Goal: Navigation & Orientation: Find specific page/section

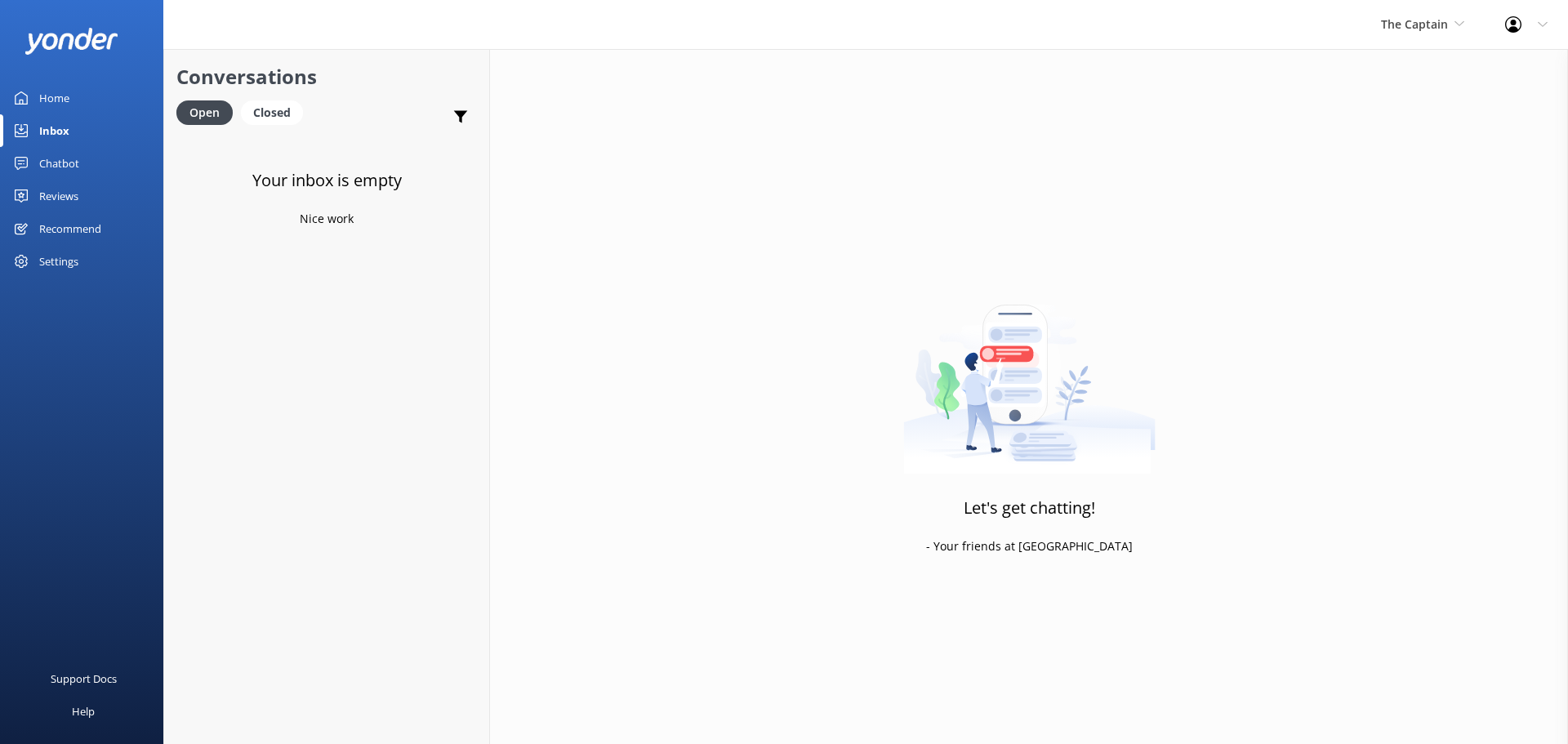
click at [68, 128] on div "Inbox" at bounding box center [55, 130] width 31 height 32
click at [1403, 18] on span "The Captain" at bounding box center [1414, 23] width 67 height 15
click at [1422, 102] on link "Aruba's Activities Expert" at bounding box center [1443, 108] width 164 height 40
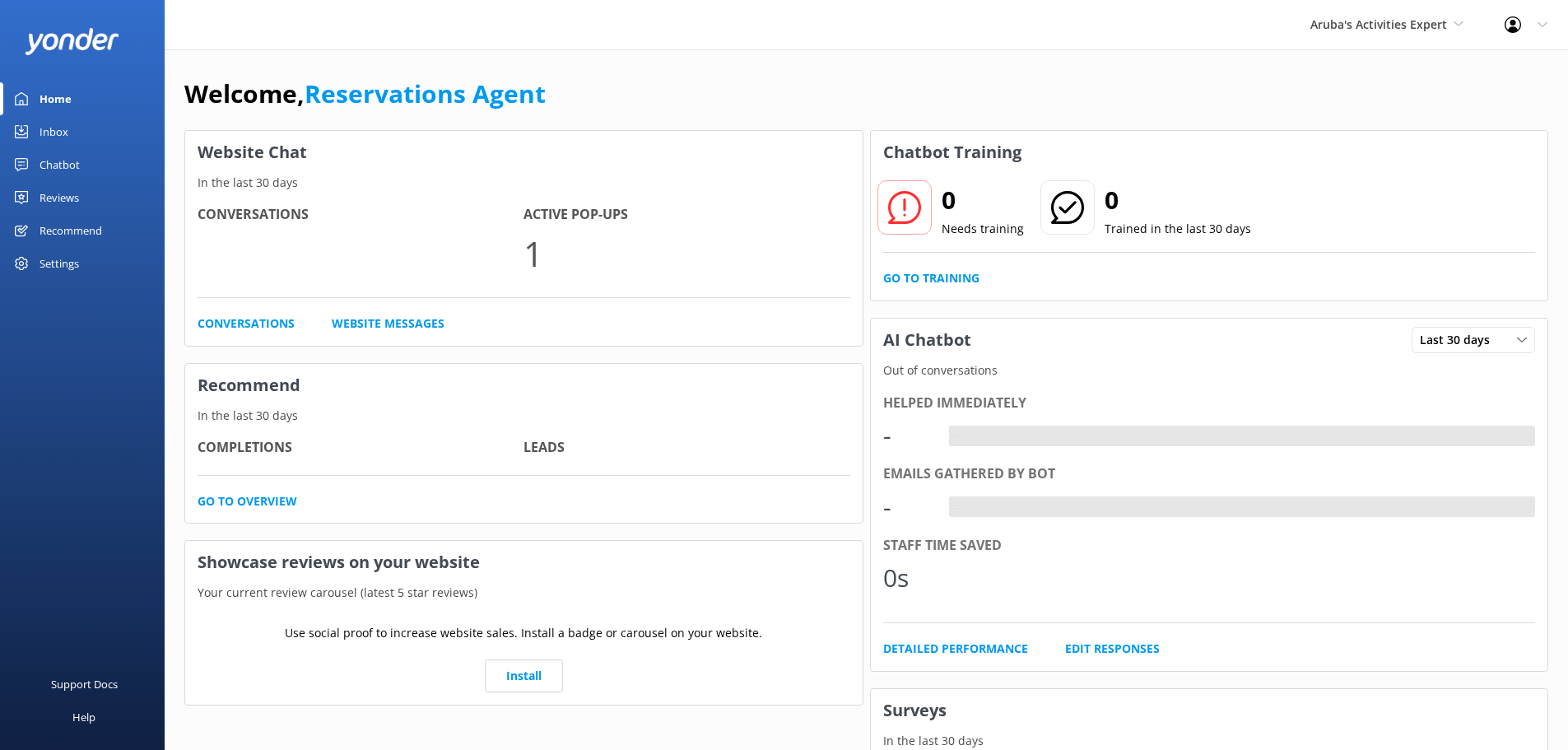
click at [57, 132] on div "Inbox" at bounding box center [54, 131] width 29 height 33
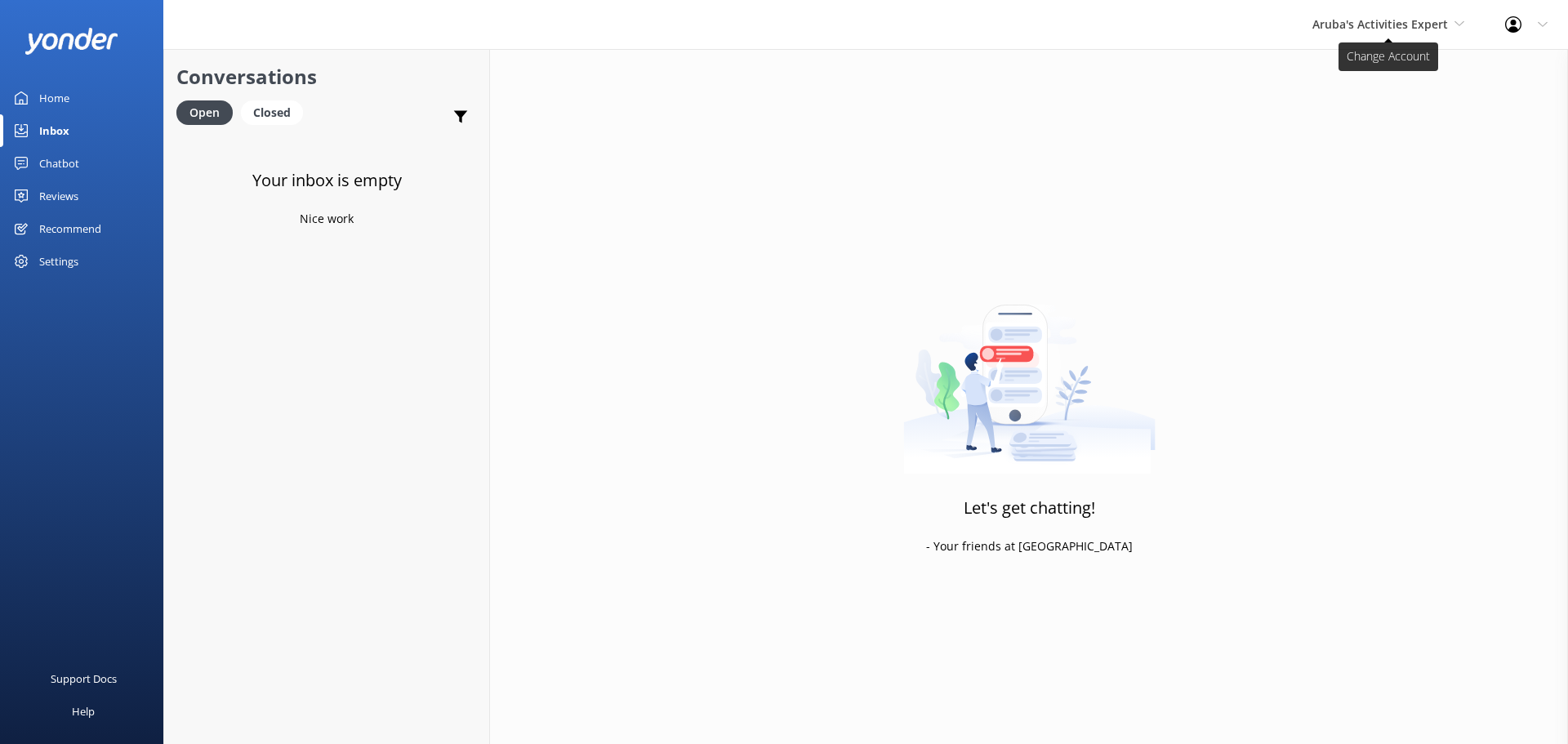
click at [1369, 28] on span "Aruba's Activities Expert" at bounding box center [1380, 23] width 136 height 15
click at [1365, 134] on link "The Captain" at bounding box center [1374, 147] width 164 height 40
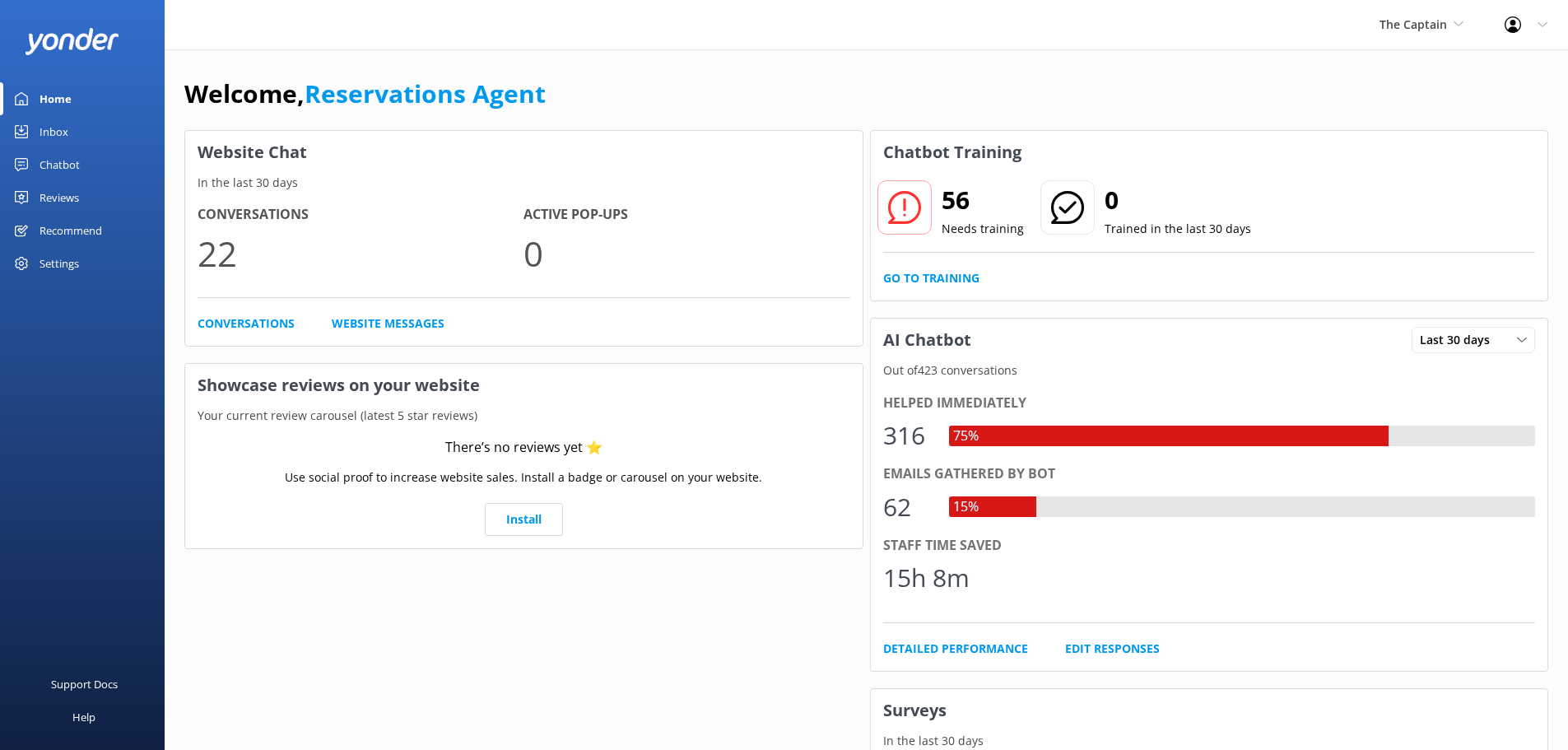
click at [60, 128] on div "Inbox" at bounding box center [54, 131] width 29 height 33
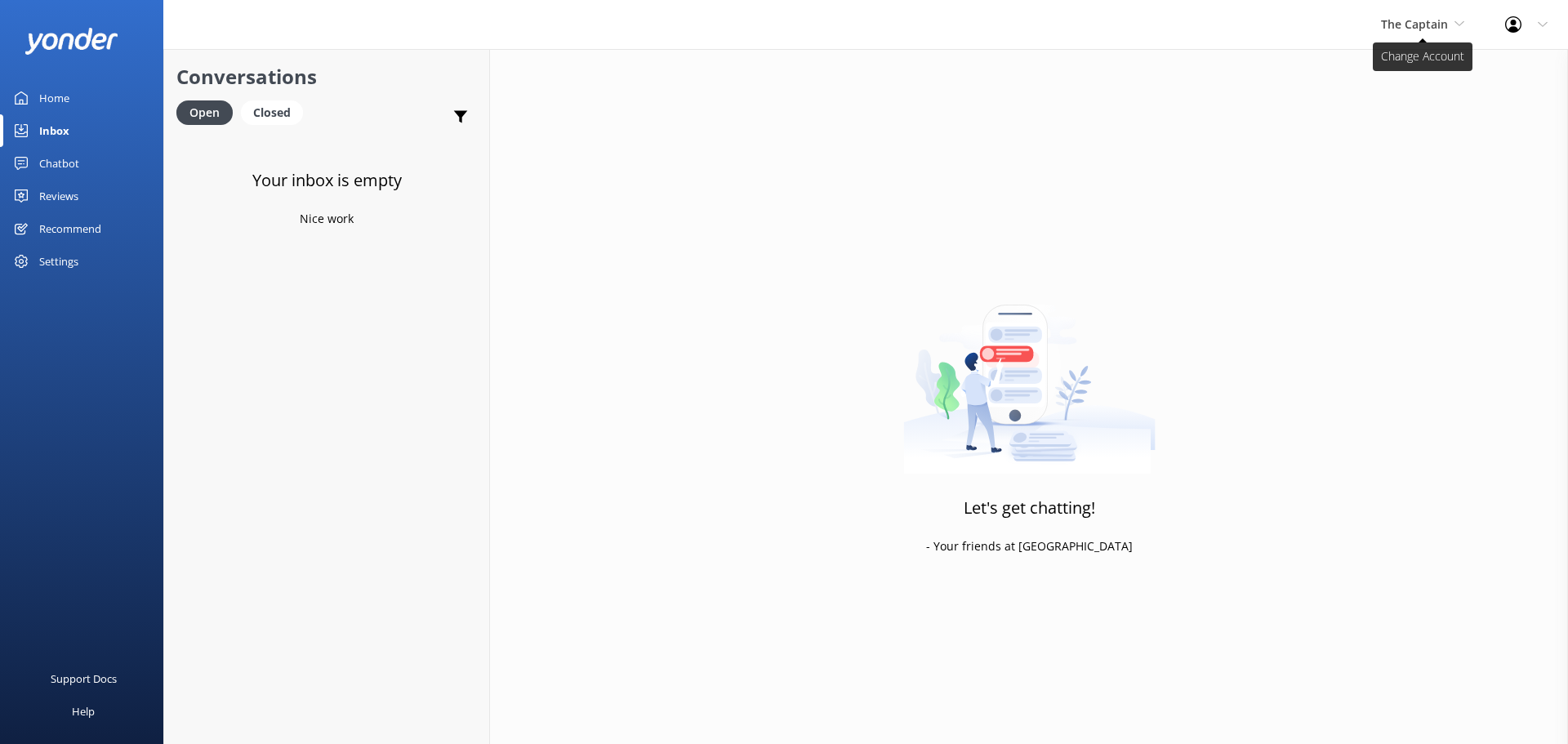
click at [1407, 31] on span "The Captain" at bounding box center [1414, 23] width 67 height 15
click at [1412, 68] on link "De [GEOGRAPHIC_DATA]" at bounding box center [1443, 69] width 164 height 40
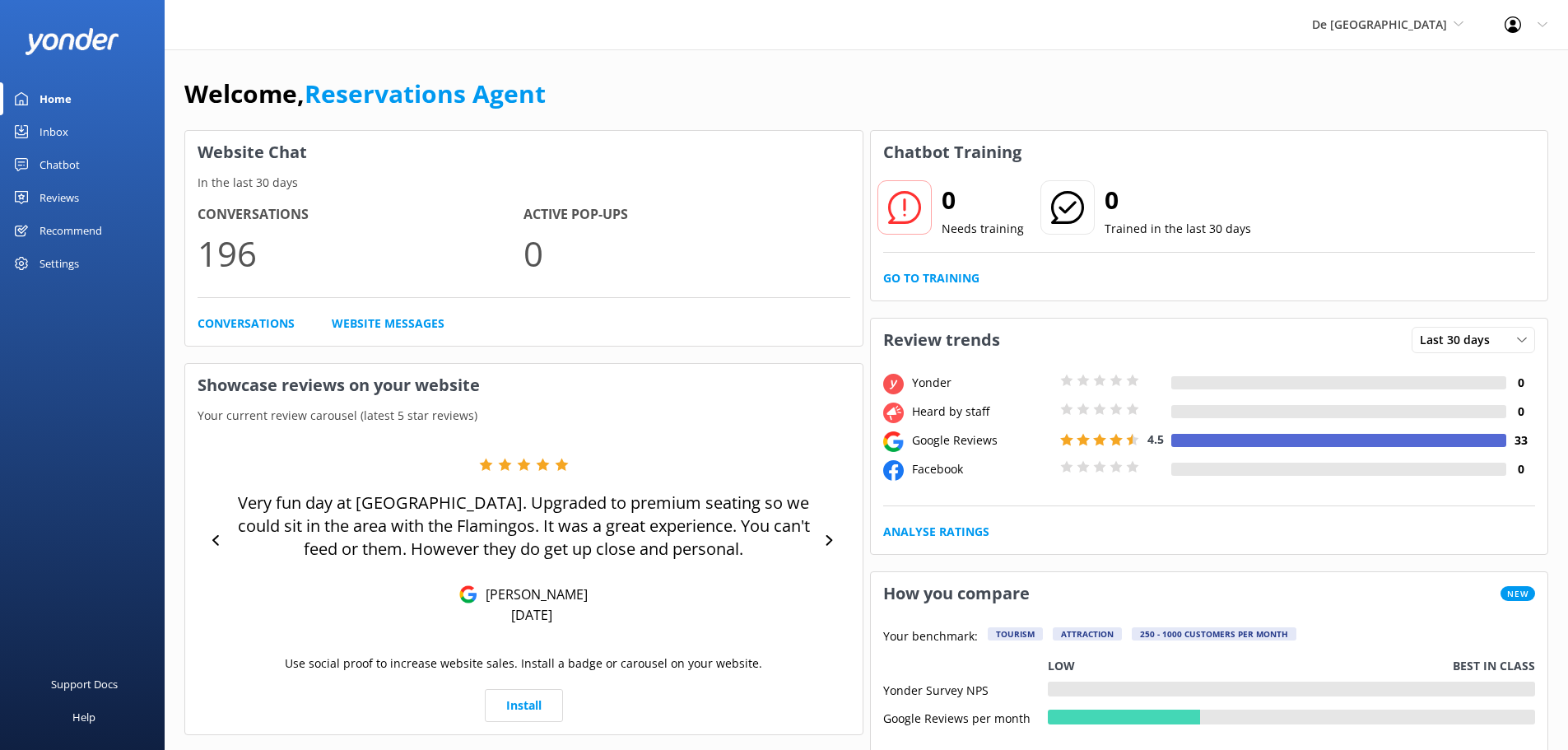
click at [73, 128] on link "Inbox" at bounding box center [82, 131] width 165 height 33
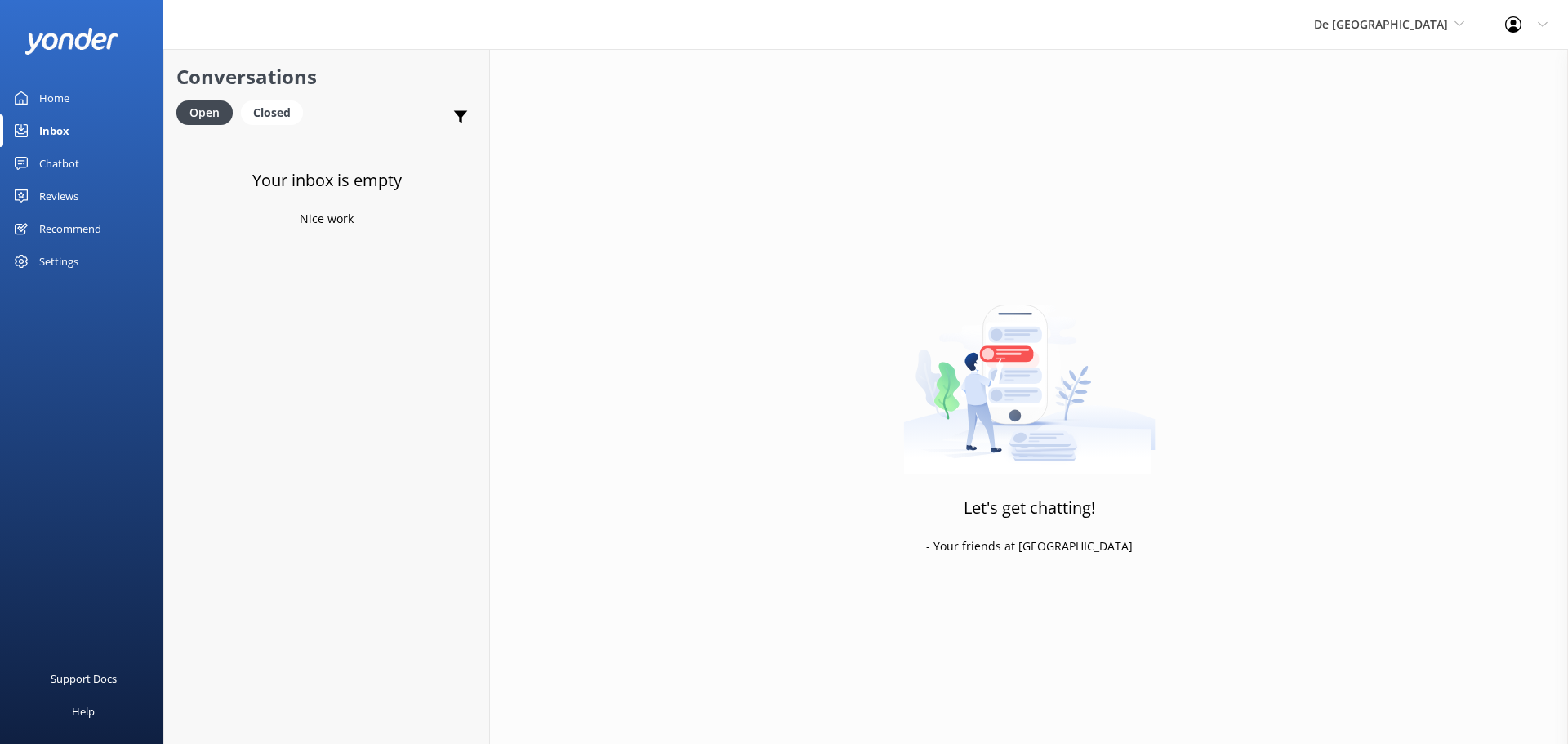
click at [1421, 37] on div "De [GEOGRAPHIC_DATA] [GEOGRAPHIC_DATA] [GEOGRAPHIC_DATA]'s Activities Expert Th…" at bounding box center [1389, 24] width 192 height 49
click at [1396, 107] on link "Aruba's Activities Expert" at bounding box center [1376, 108] width 164 height 40
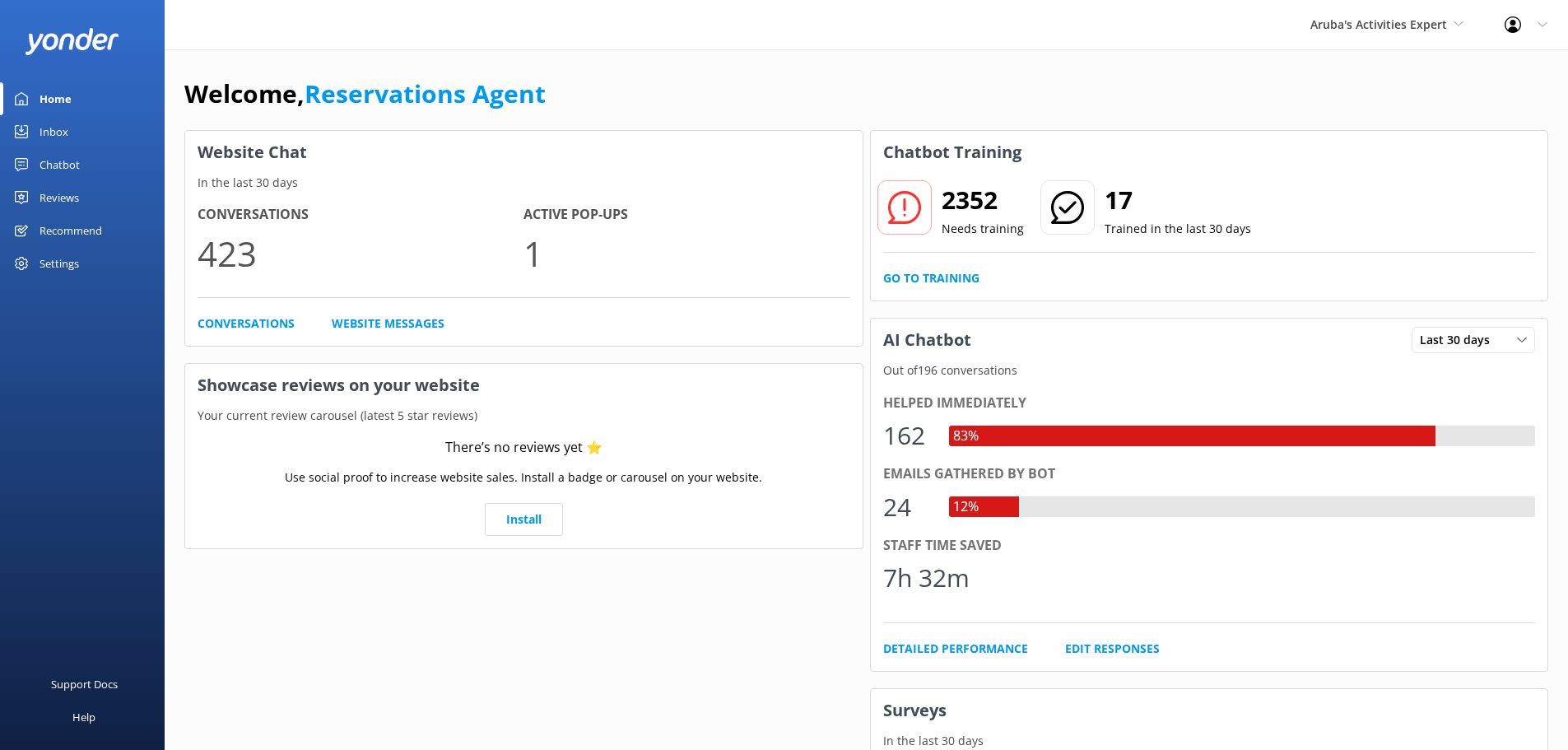
click at [57, 136] on div "Inbox" at bounding box center [54, 131] width 29 height 33
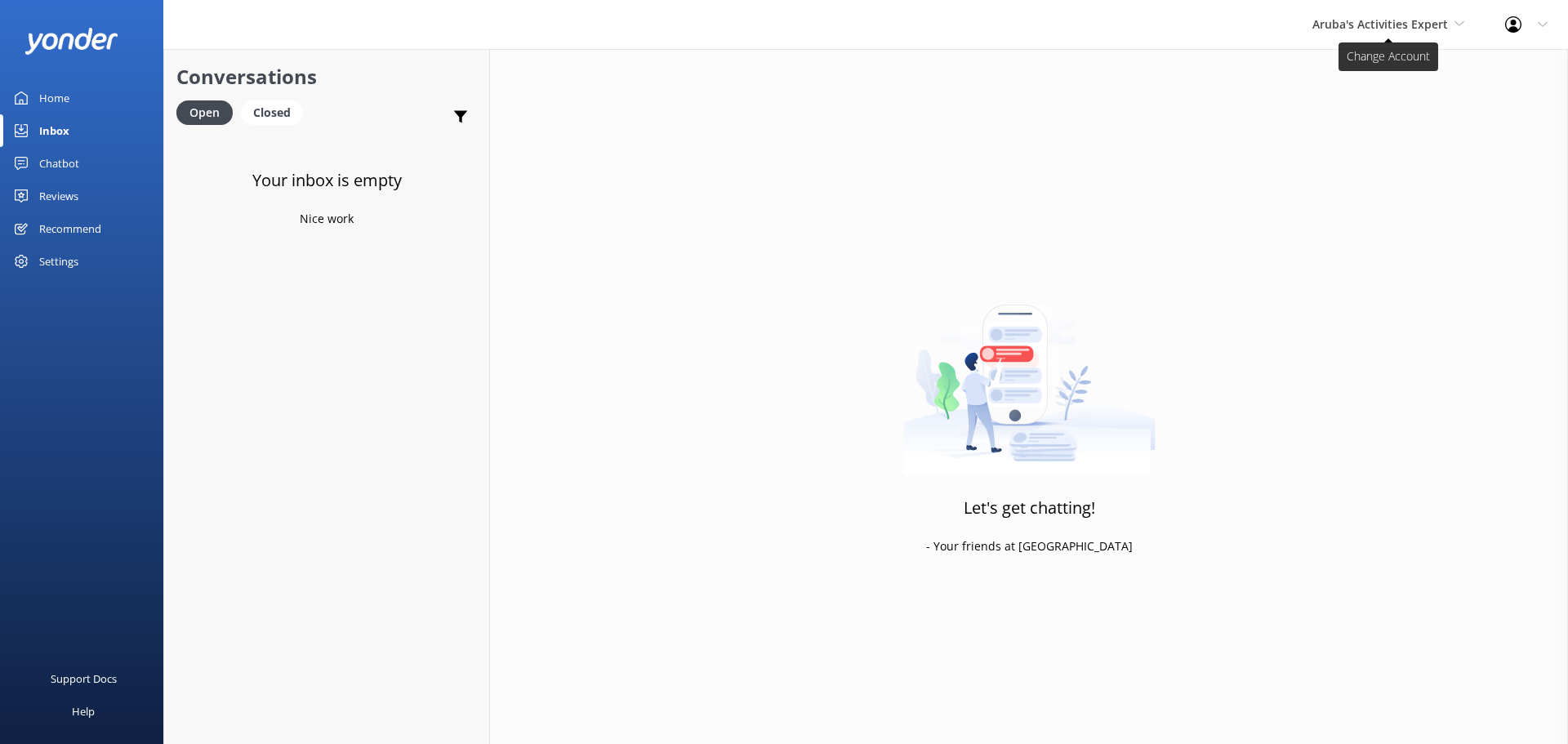
click at [1405, 22] on span "Aruba's Activities Expert" at bounding box center [1380, 23] width 136 height 15
click at [1373, 102] on link "Aruba's Activities Expert" at bounding box center [1374, 108] width 164 height 40
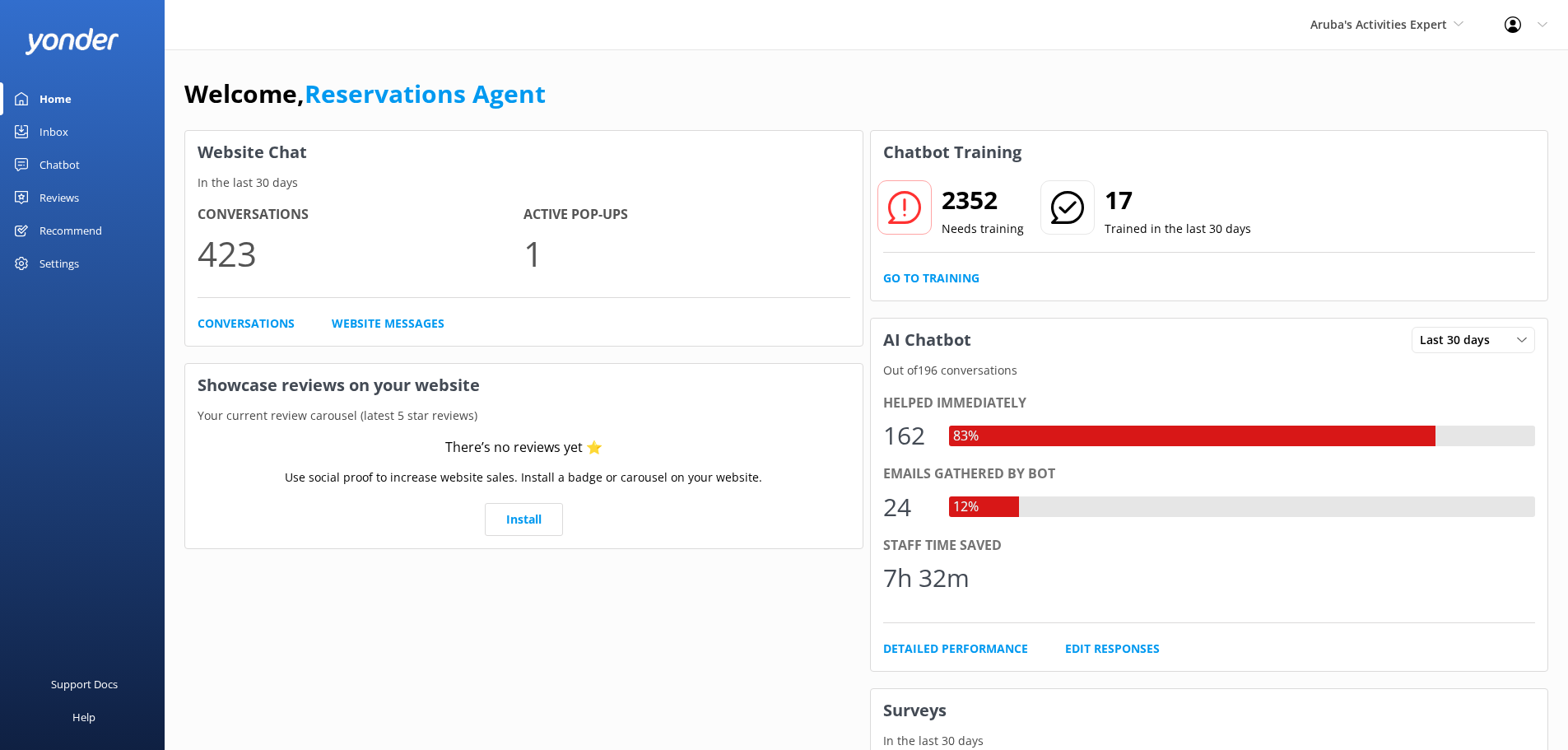
click at [85, 135] on link "Inbox" at bounding box center [82, 131] width 165 height 33
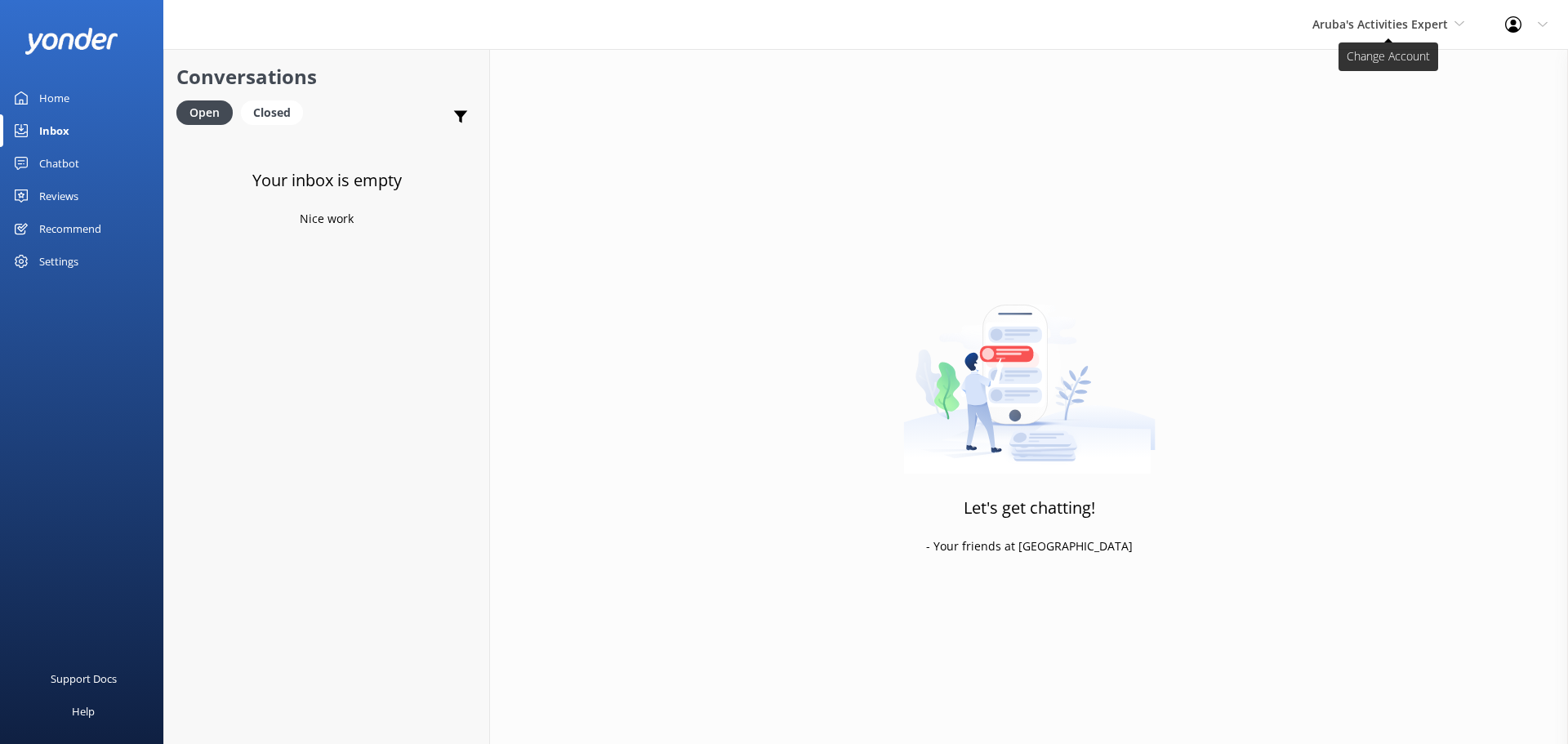
click at [1386, 24] on span "Aruba's Activities Expert" at bounding box center [1380, 23] width 136 height 15
click at [1361, 137] on link "The Captain" at bounding box center [1374, 147] width 164 height 40
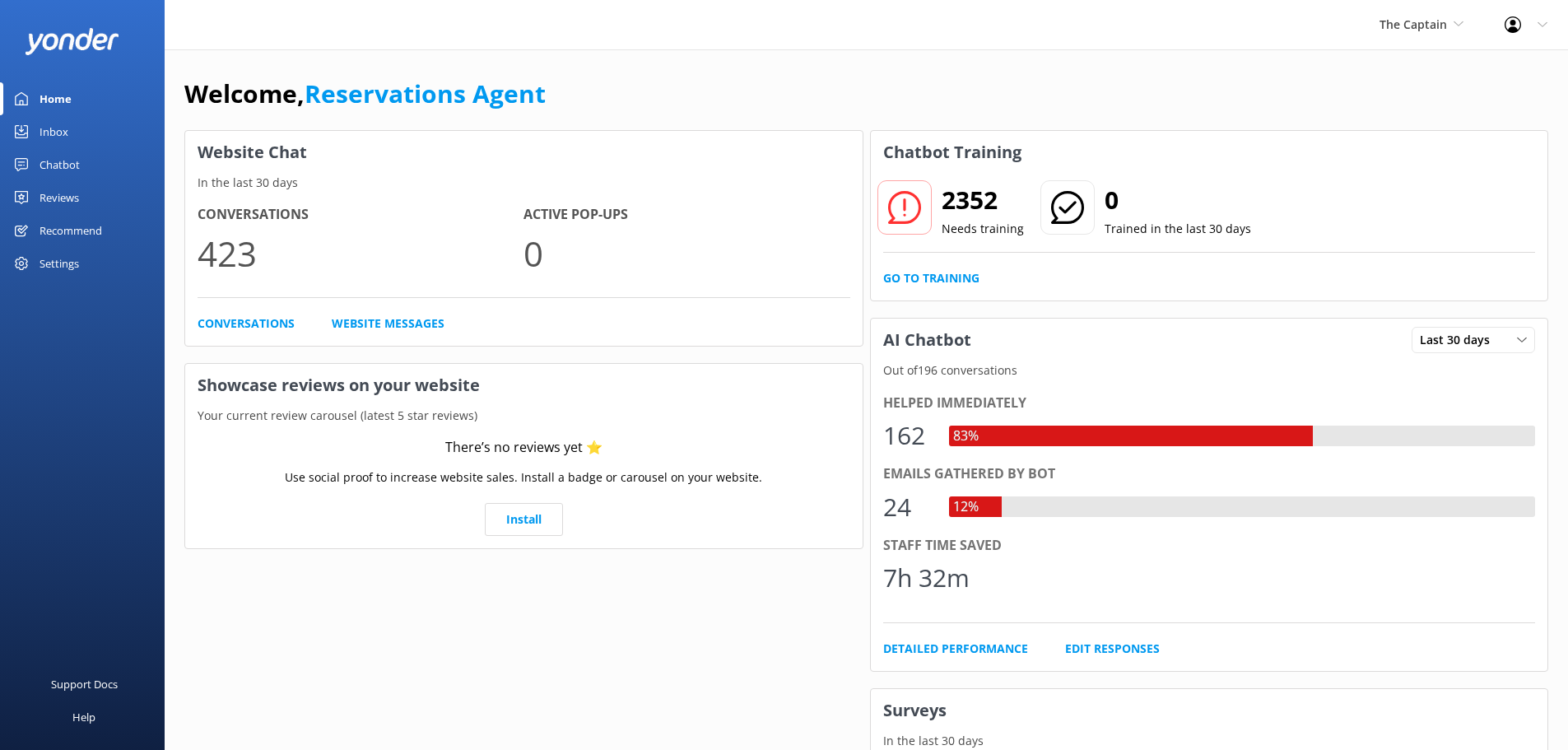
click at [55, 130] on div "Inbox" at bounding box center [54, 131] width 29 height 33
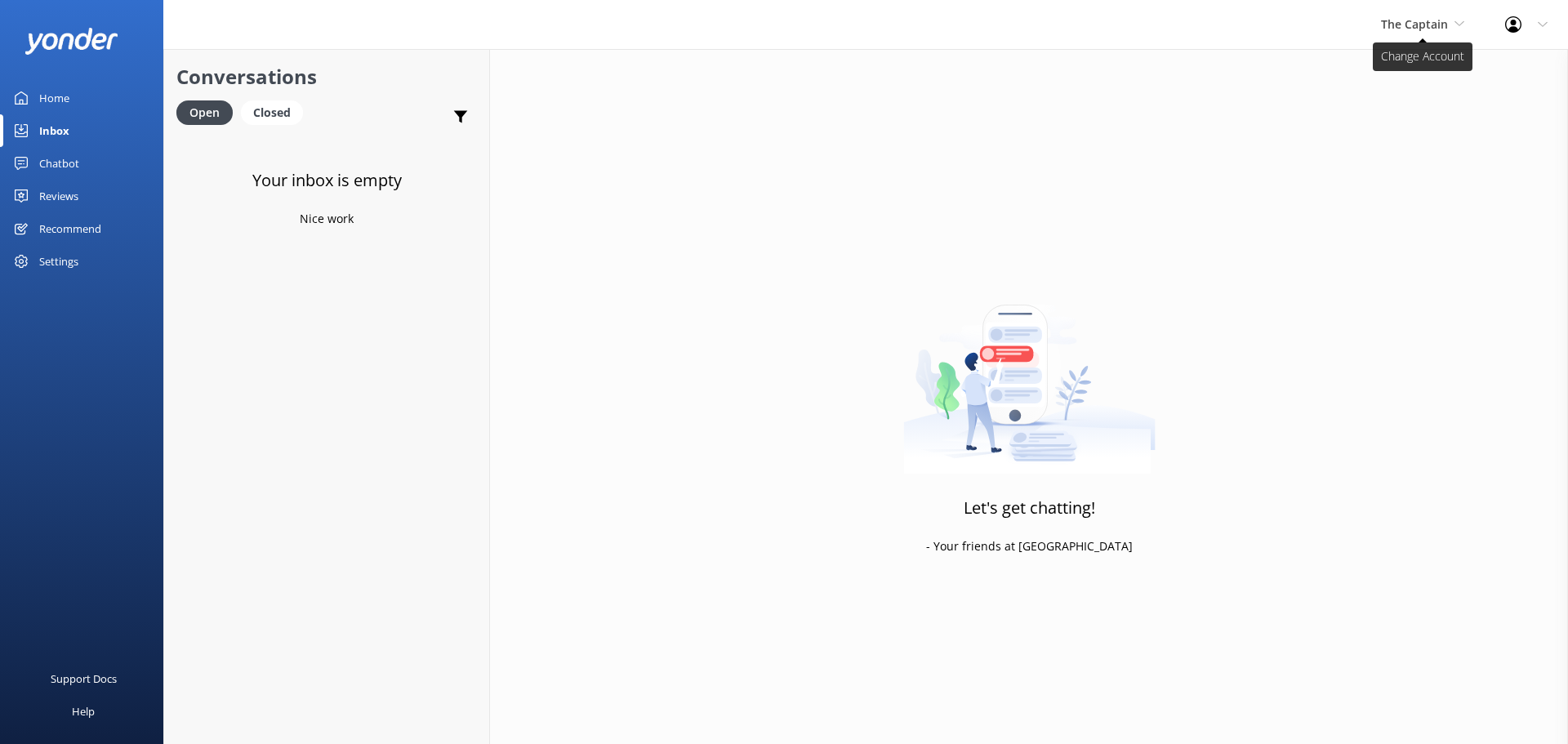
click at [1426, 30] on span "The Captain" at bounding box center [1414, 23] width 67 height 15
click at [1396, 75] on link "De [GEOGRAPHIC_DATA]" at bounding box center [1443, 69] width 164 height 40
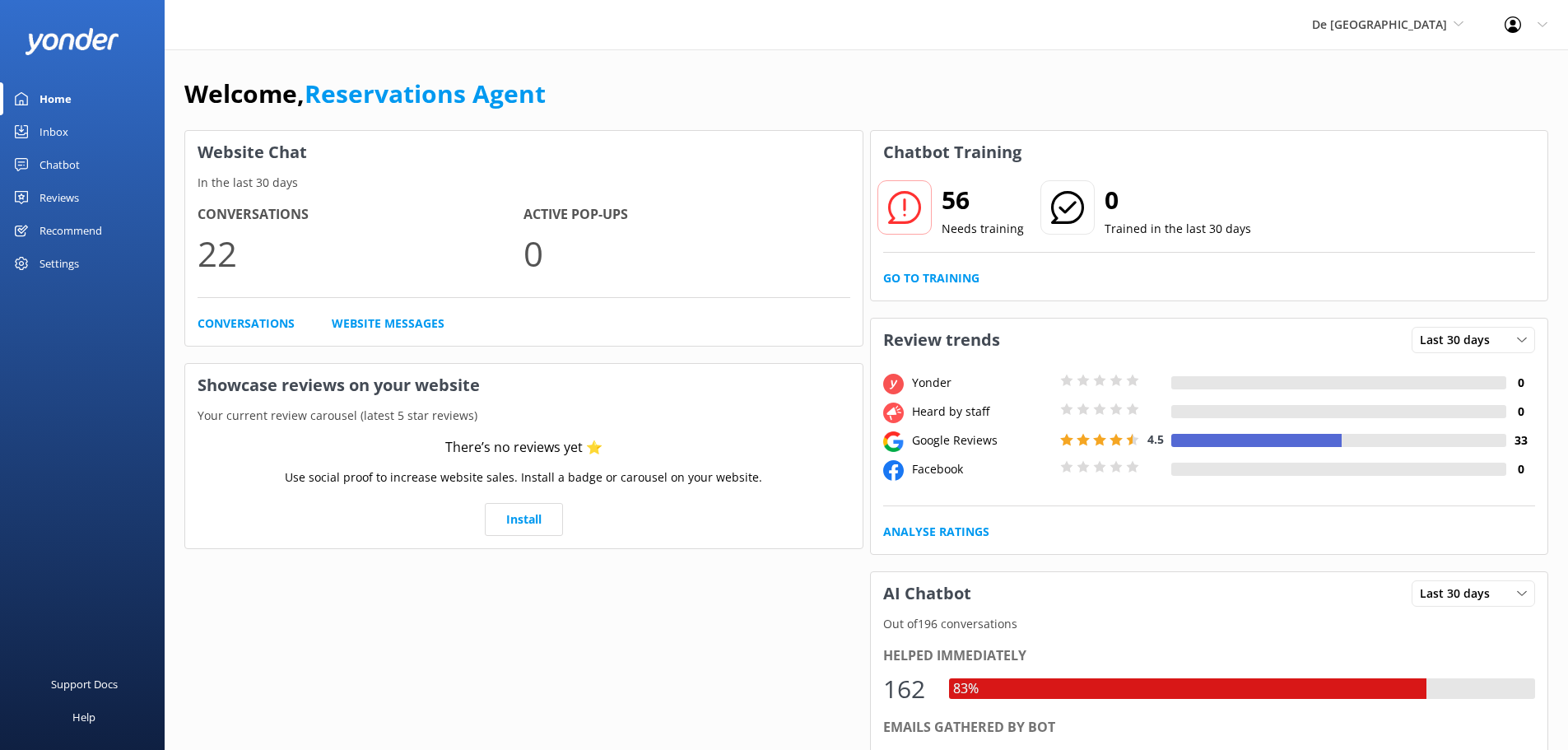
click at [68, 117] on link "Inbox" at bounding box center [82, 131] width 165 height 33
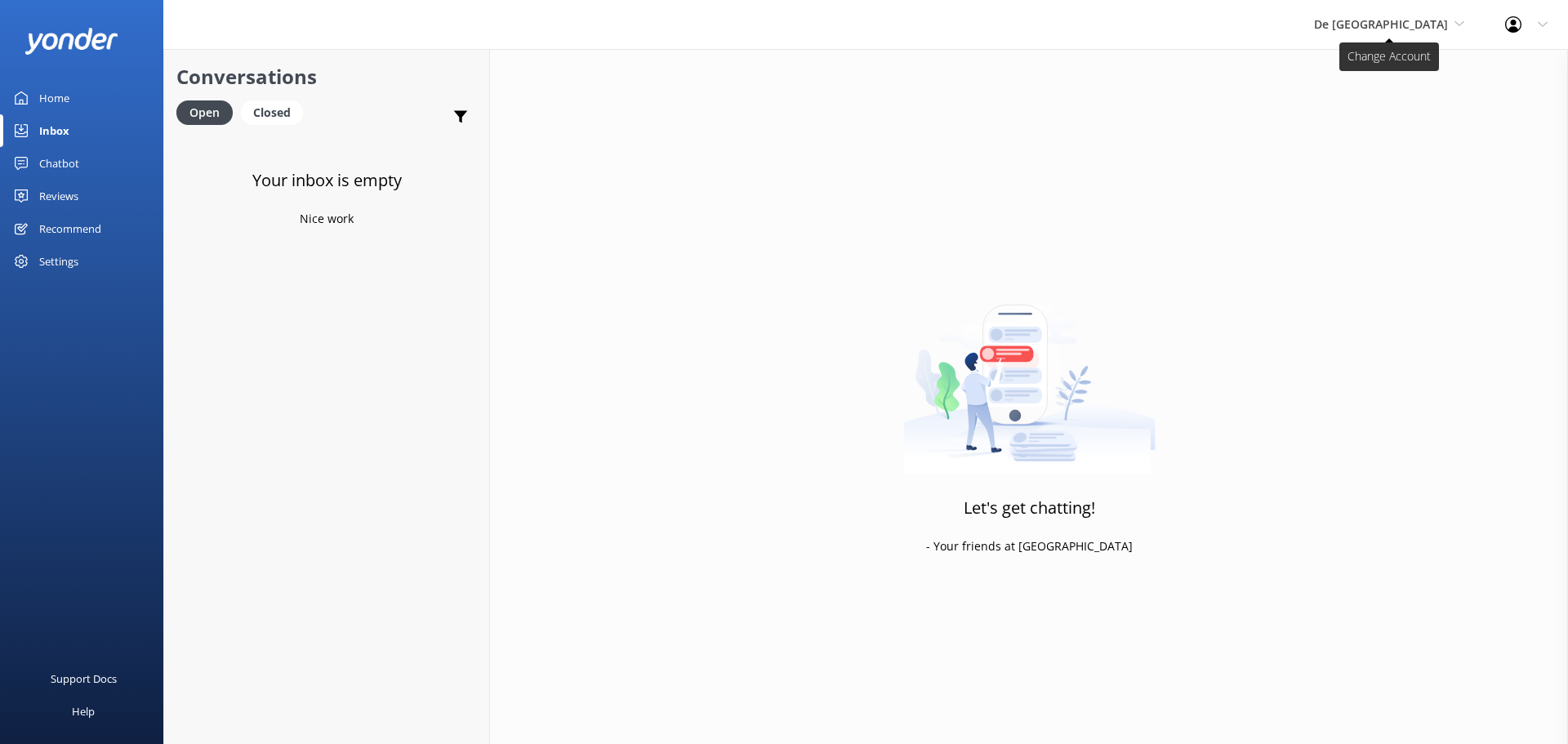
click at [1396, 32] on span "De [GEOGRAPHIC_DATA]" at bounding box center [1389, 24] width 150 height 18
click at [1423, 111] on link "Aruba's Activities Expert" at bounding box center [1376, 108] width 164 height 40
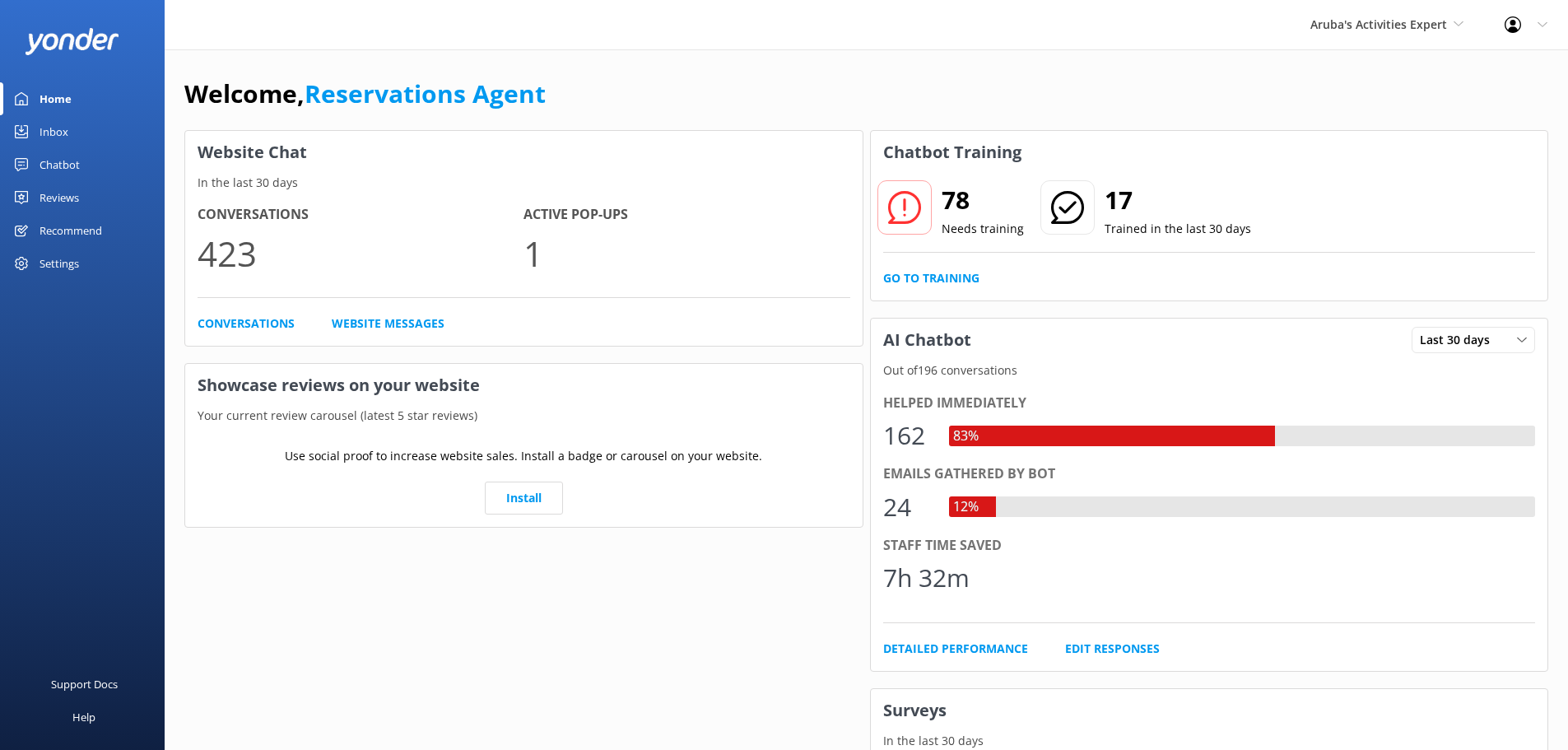
click at [46, 126] on div "Inbox" at bounding box center [54, 131] width 29 height 33
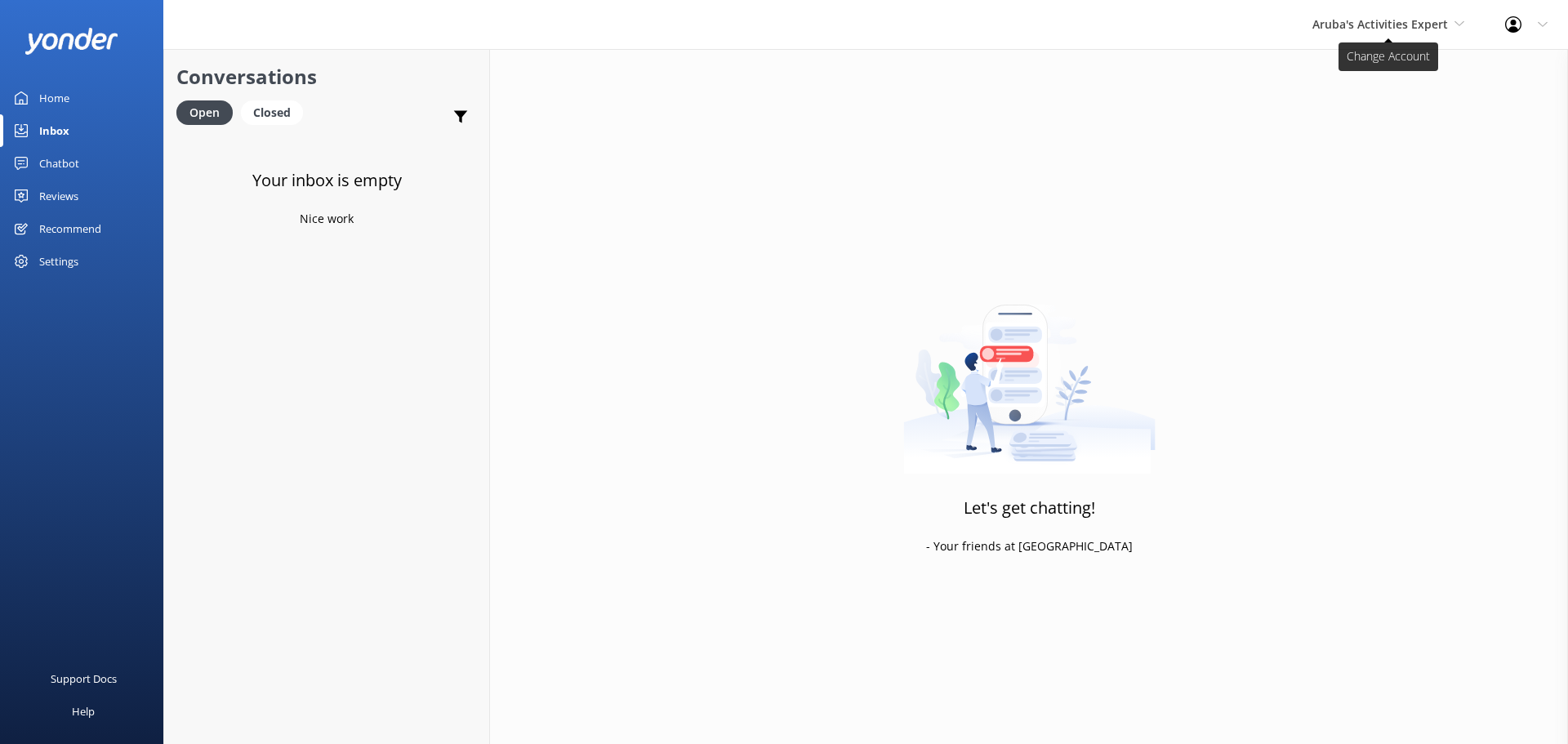
click at [1389, 17] on span "Aruba's Activities Expert" at bounding box center [1380, 23] width 136 height 15
click at [1403, 152] on link "The Captain" at bounding box center [1374, 147] width 164 height 40
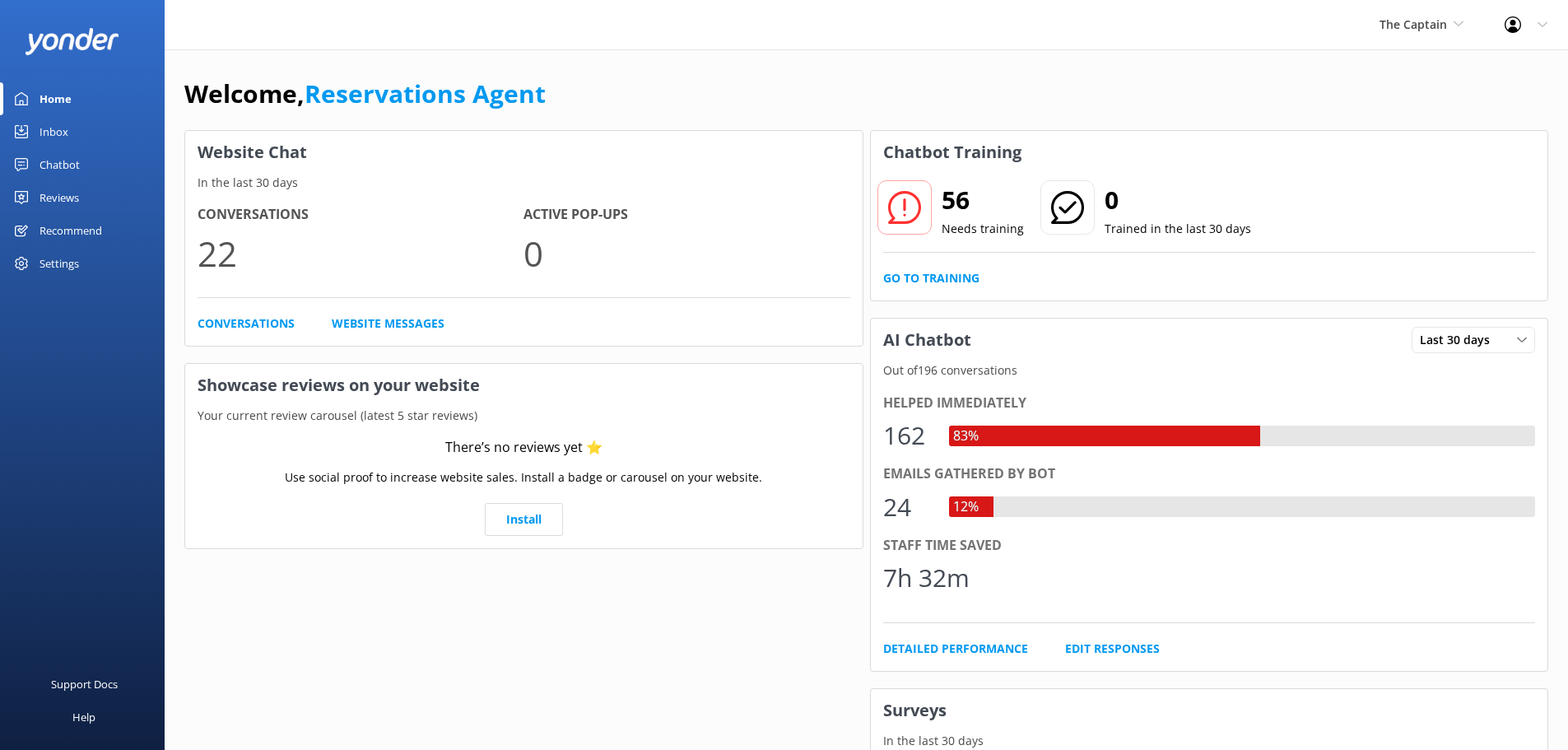
click at [61, 123] on div "Inbox" at bounding box center [54, 131] width 29 height 33
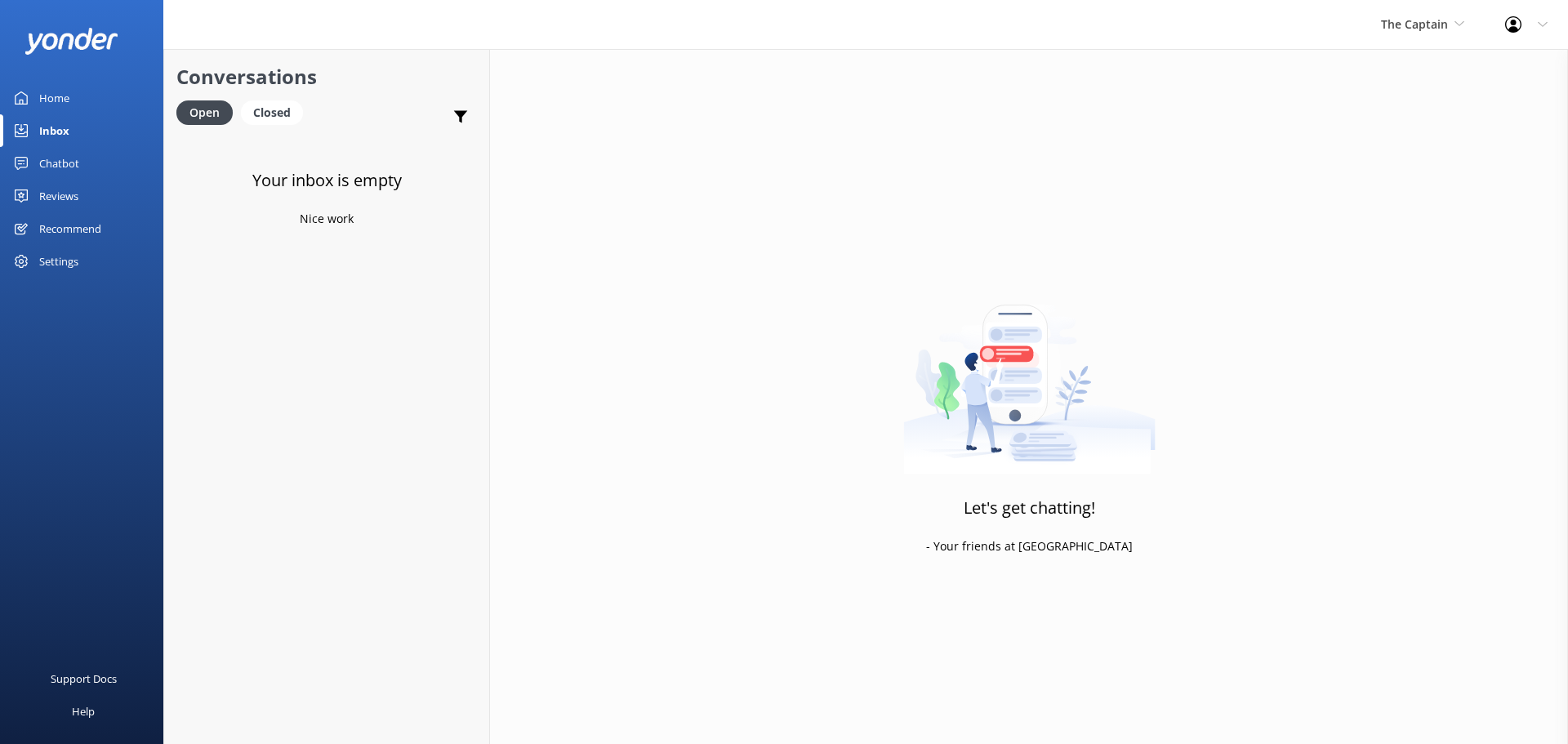
click at [1422, 23] on span "The Captain" at bounding box center [1414, 23] width 67 height 15
click at [1413, 134] on link "The Captain" at bounding box center [1443, 147] width 164 height 40
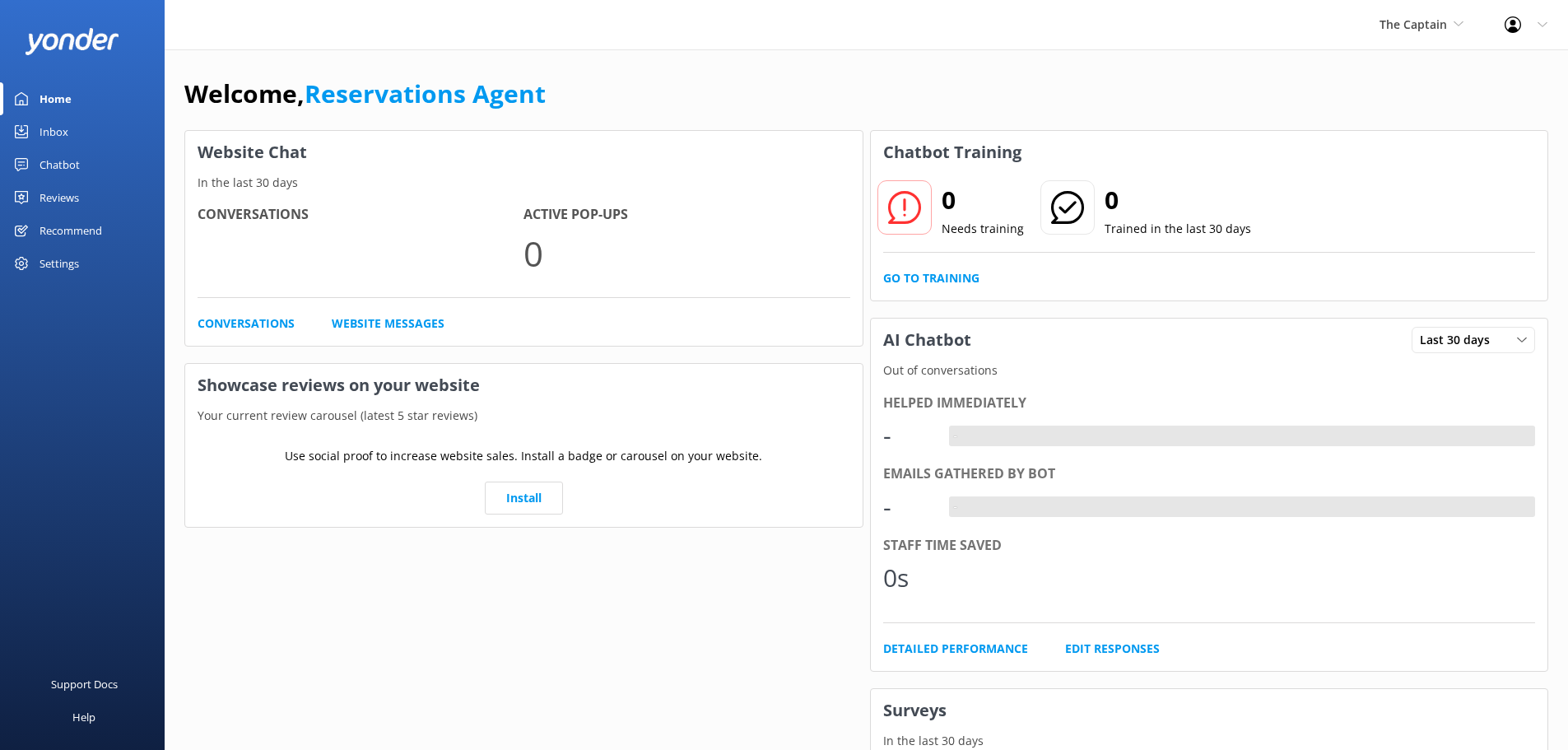
click at [75, 129] on link "Inbox" at bounding box center [82, 131] width 165 height 33
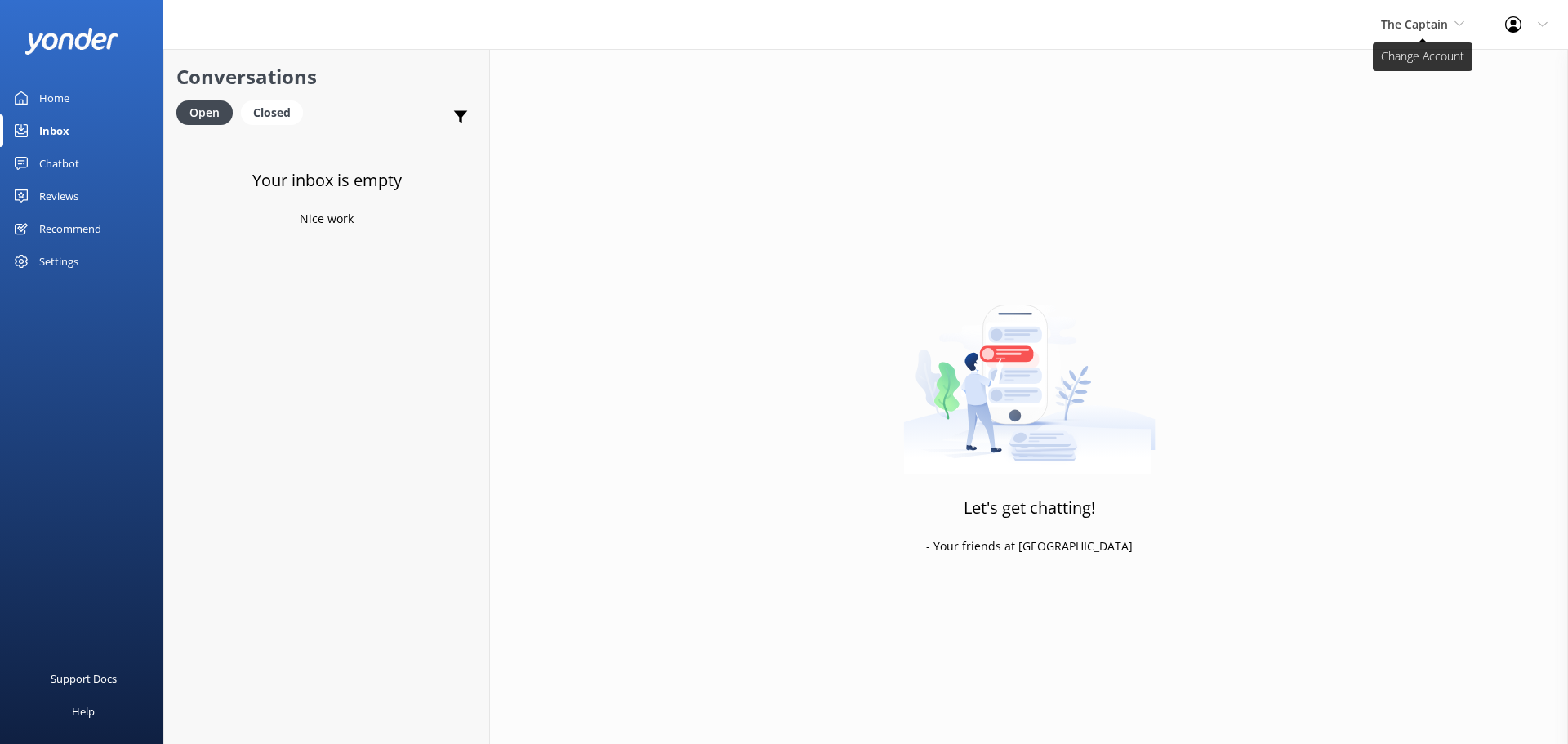
click at [1429, 19] on span "The Captain" at bounding box center [1414, 23] width 67 height 15
click at [1409, 106] on link "Aruba's Activities Expert" at bounding box center [1443, 108] width 164 height 40
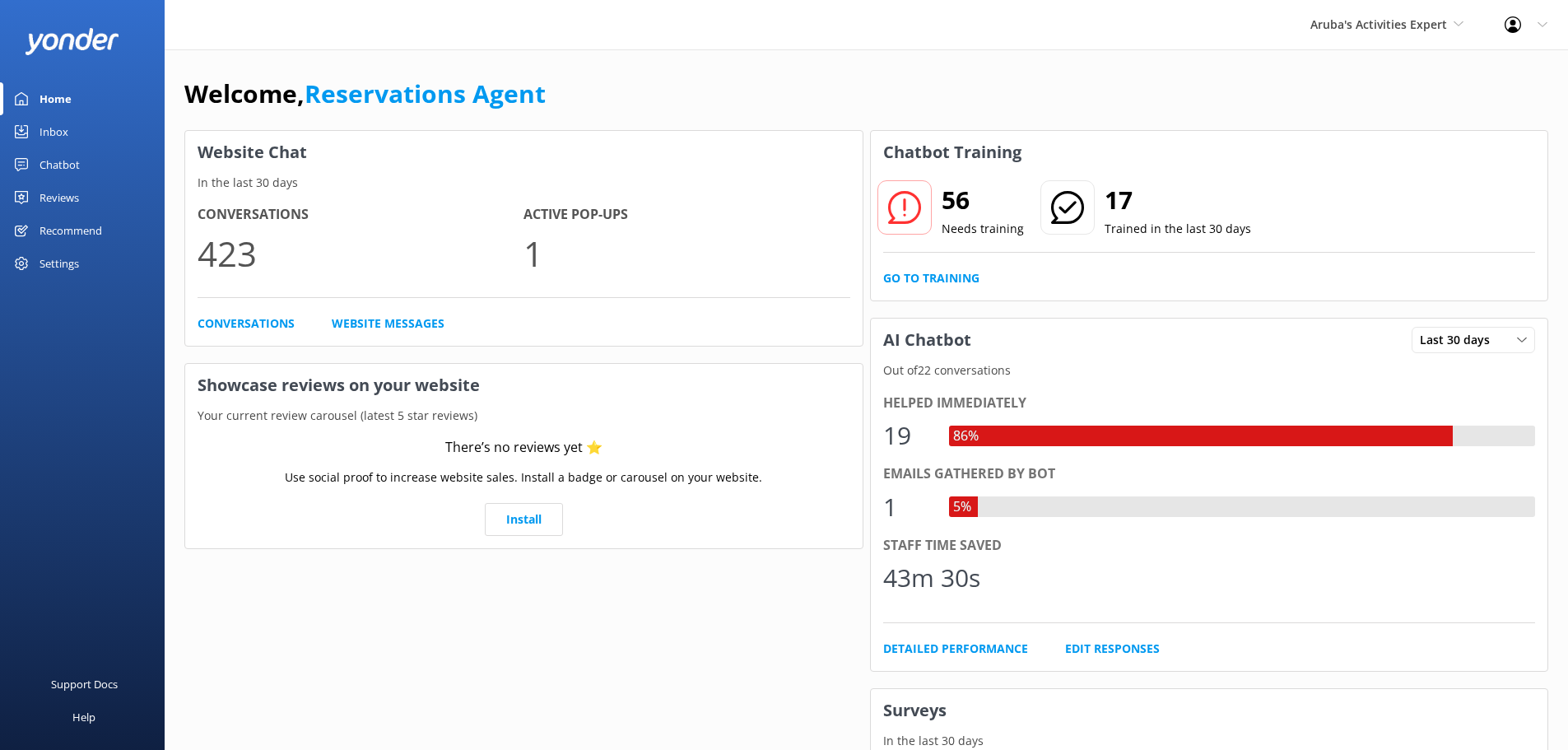
click at [57, 120] on div "Inbox" at bounding box center [54, 131] width 29 height 33
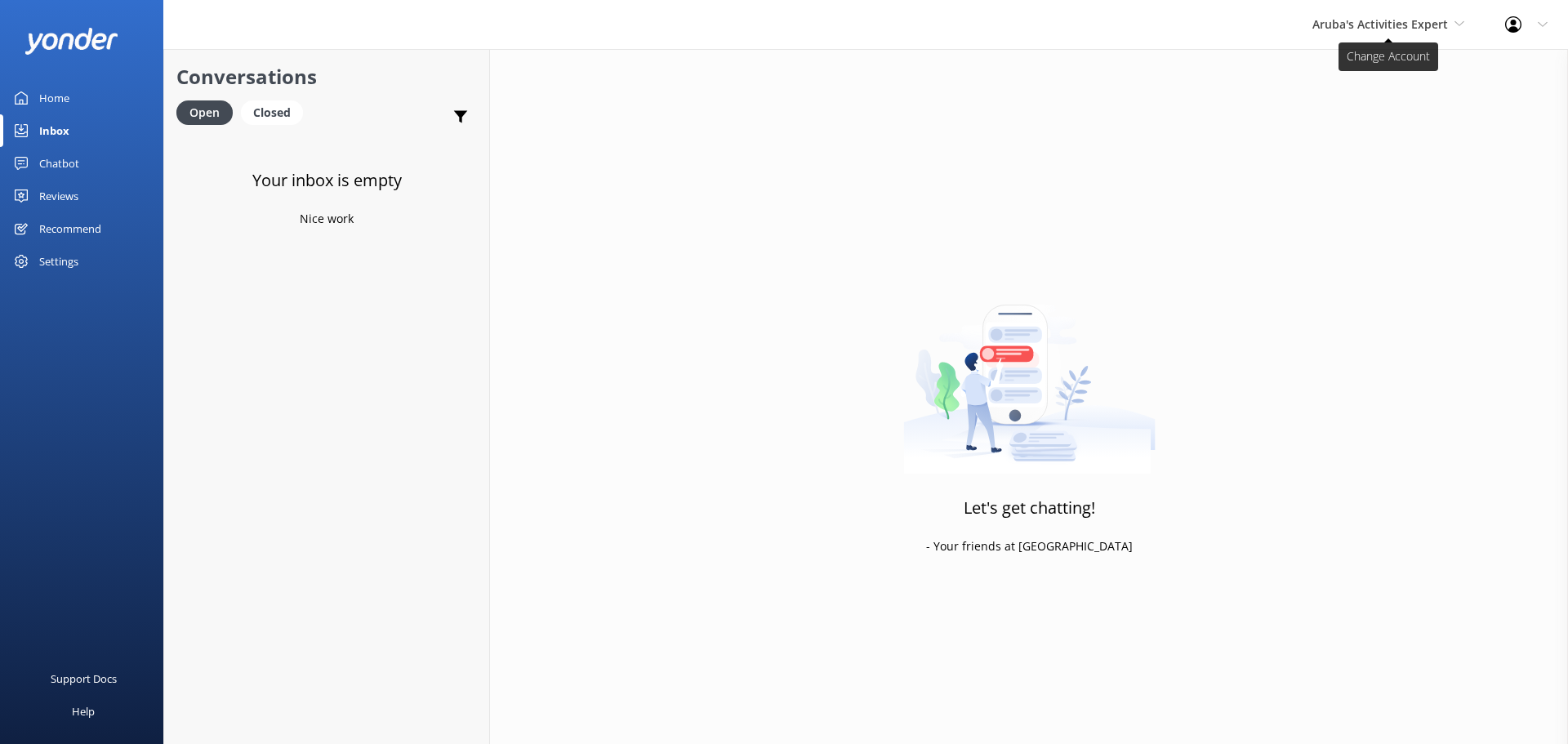
click at [1347, 33] on span "Aruba's Activities Expert" at bounding box center [1388, 24] width 152 height 18
click at [1341, 70] on link "De [GEOGRAPHIC_DATA]" at bounding box center [1374, 69] width 164 height 40
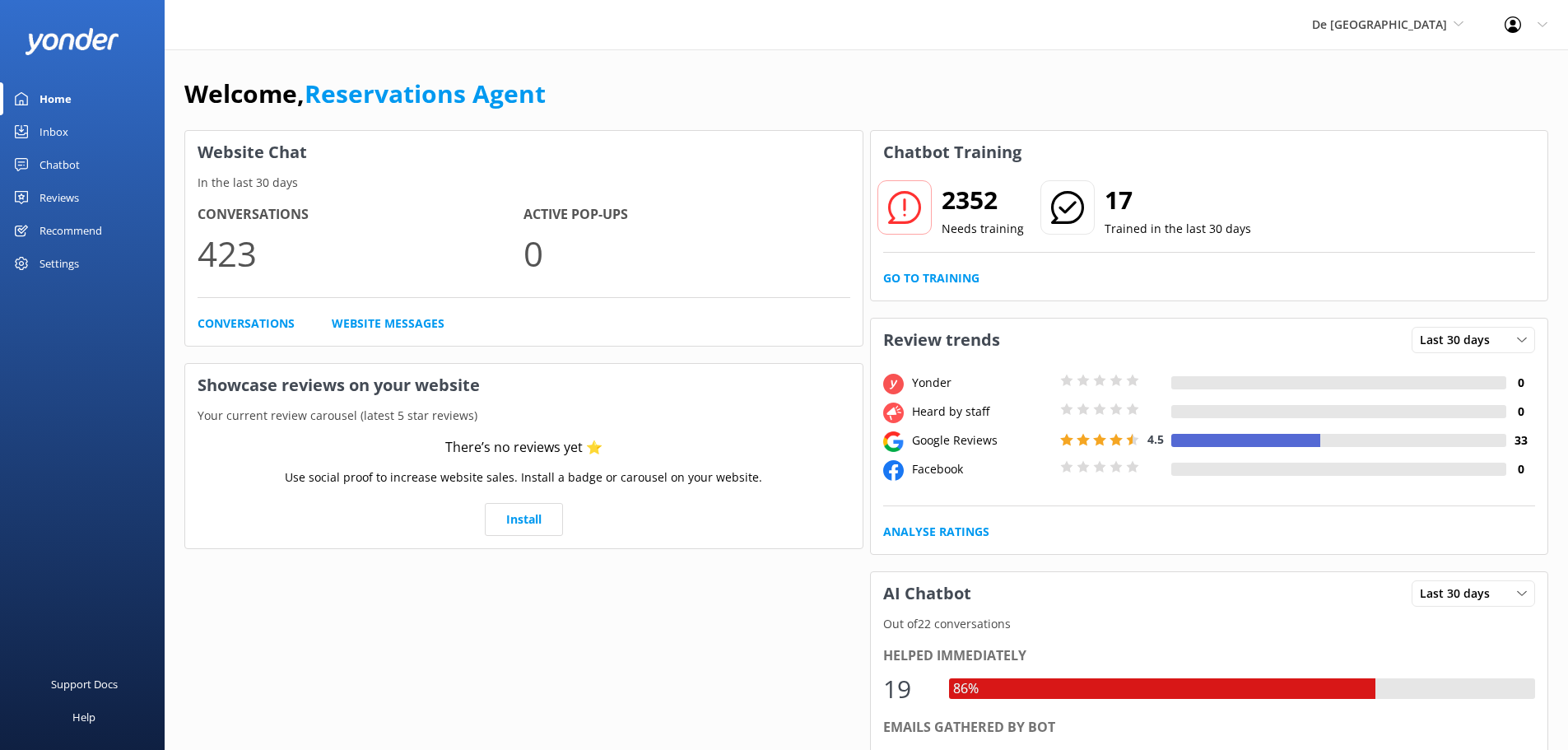
click at [71, 133] on link "Inbox" at bounding box center [82, 131] width 165 height 33
